Goal: Information Seeking & Learning: Understand process/instructions

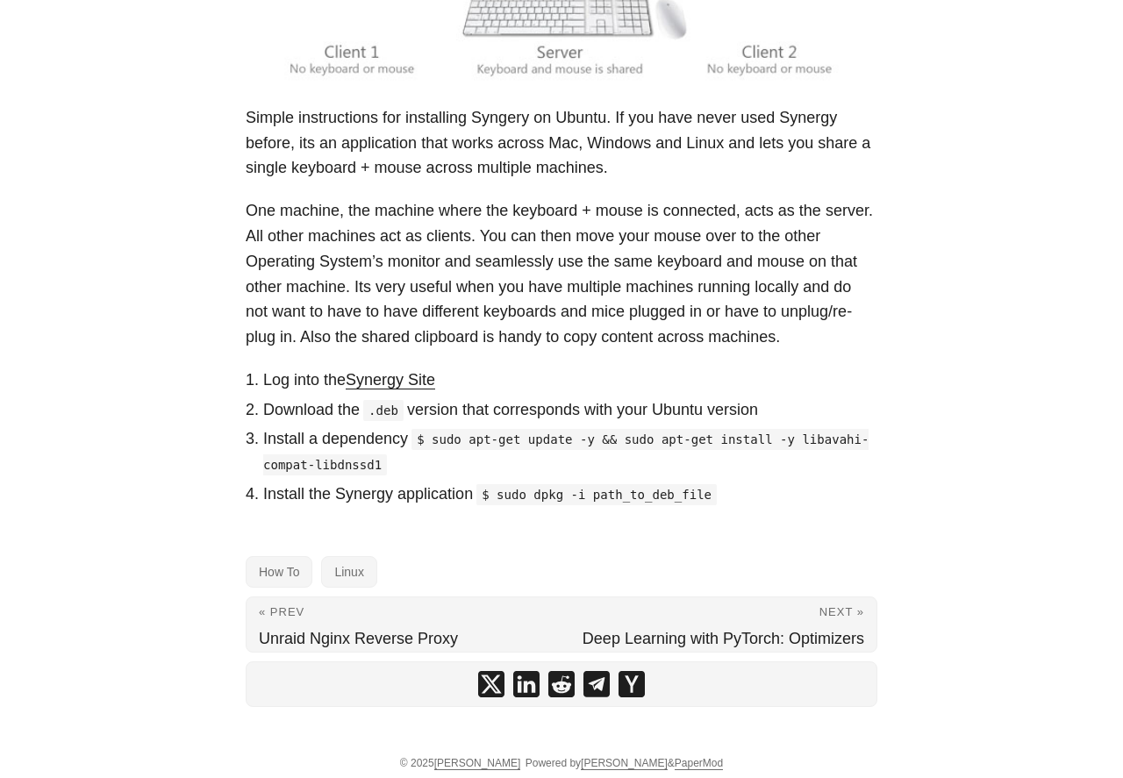
scroll to position [396, 0]
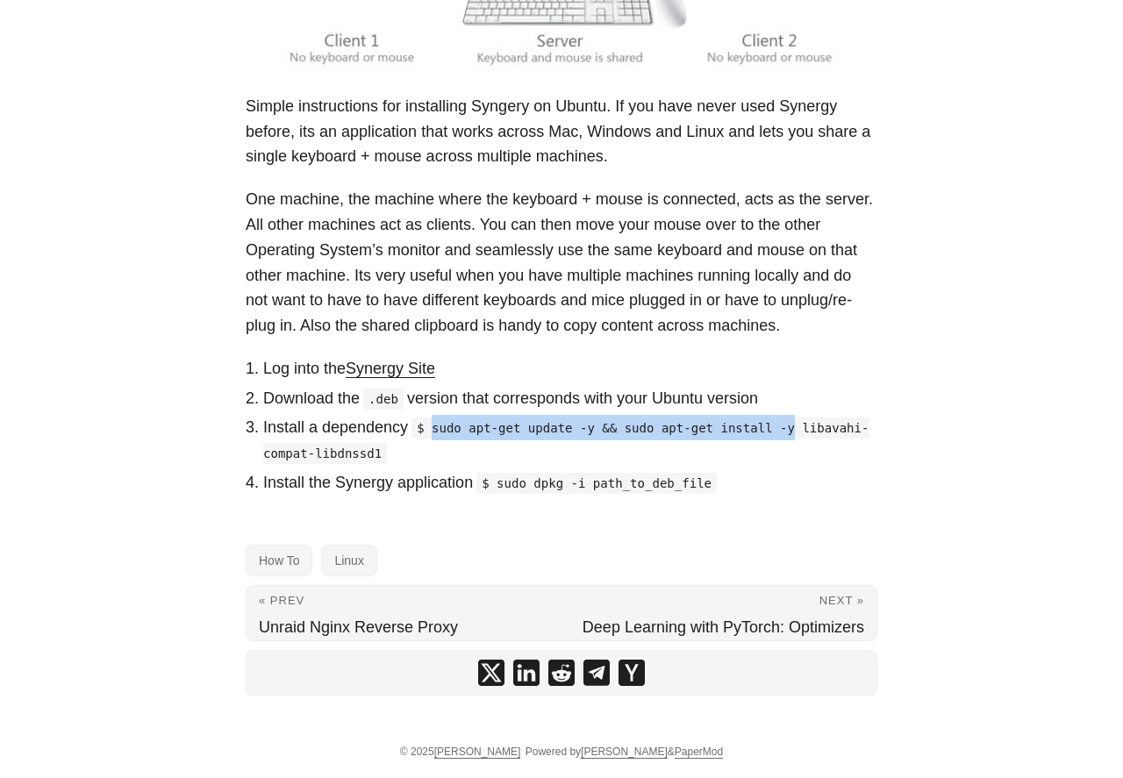
drag, startPoint x: 439, startPoint y: 432, endPoint x: 798, endPoint y: 428, distance: 358.9
click at [798, 428] on code "$ sudo apt-get update -y && sudo apt-get install -y libavahi-compat-libdnssd1" at bounding box center [565, 441] width 605 height 47
copy code "sudo apt-get update -y && sudo apt-get install -y"
click at [442, 456] on code "$ sudo apt-get update -y && sudo apt-get install -y libavahi-compat-libdnssd1" at bounding box center [565, 441] width 605 height 47
click at [573, 470] on ol "Log into the Synergy Site Download the .deb version that corresponds with your …" at bounding box center [562, 426] width 632 height 140
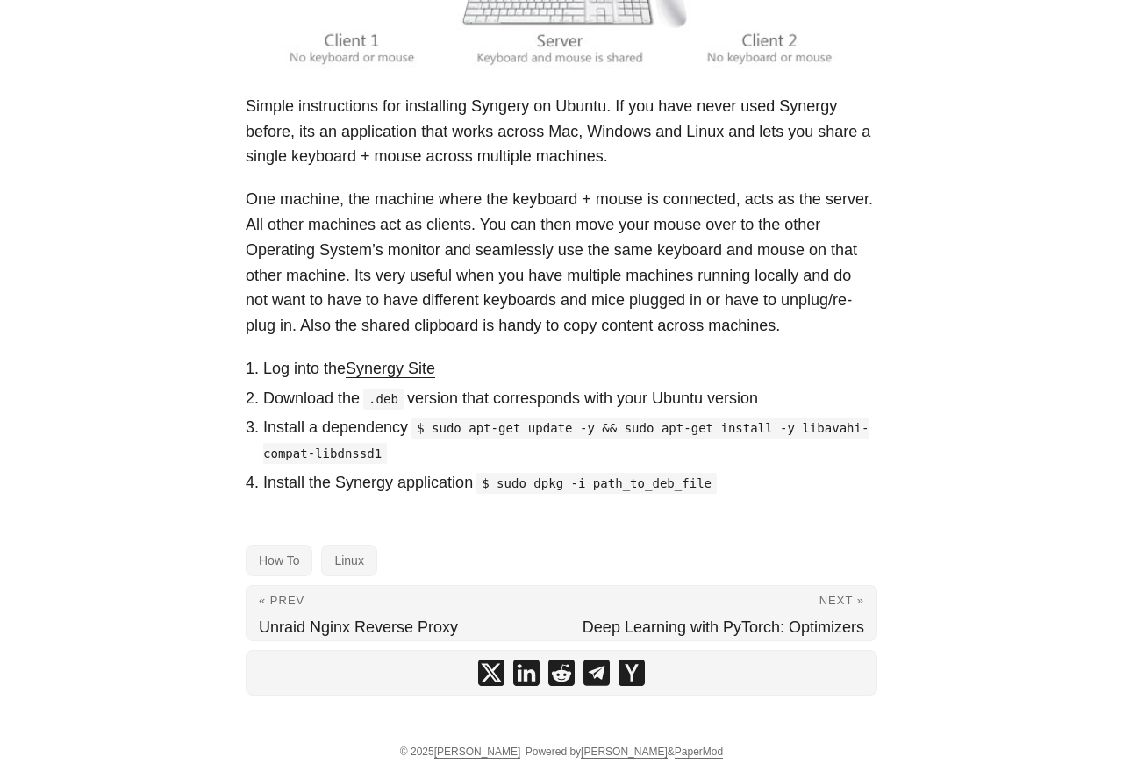
click at [383, 369] on link "Synergy Site" at bounding box center [391, 369] width 90 height 18
